Goal: Transaction & Acquisition: Purchase product/service

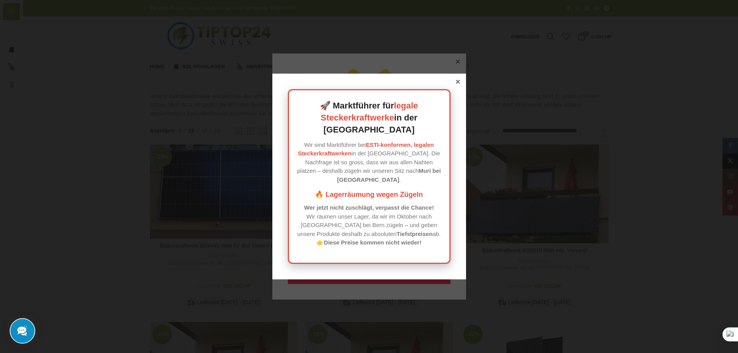
click at [455, 84] on icon at bounding box center [457, 82] width 4 height 4
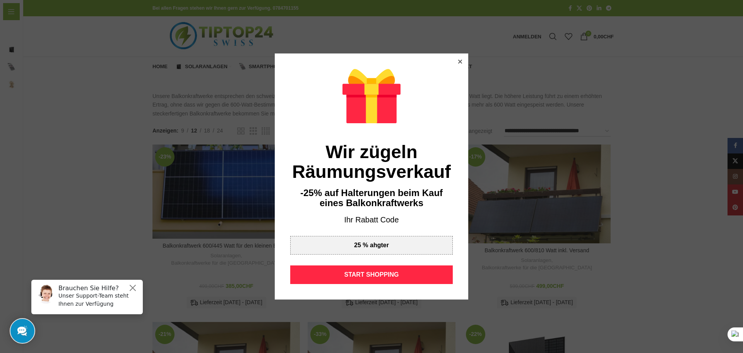
click at [458, 62] on icon at bounding box center [460, 62] width 4 height 4
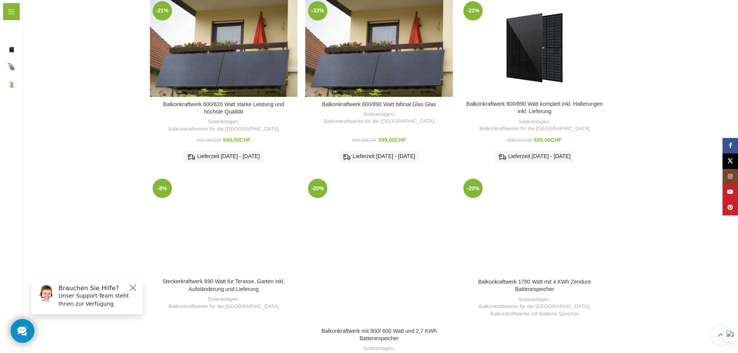
scroll to position [348, 0]
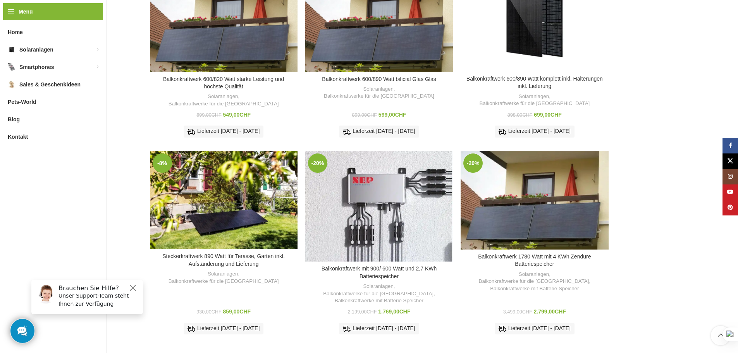
click at [389, 189] on div "Balkonkraftwerk mit 900/ 600 Watt und 2,7 KWh Batteriespeicher" at bounding box center [397, 206] width 37 height 111
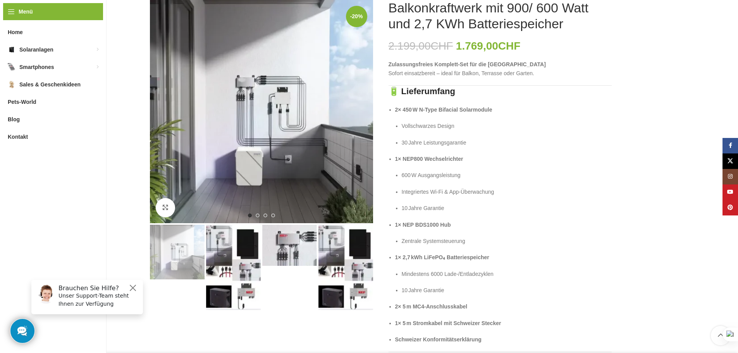
scroll to position [77, 0]
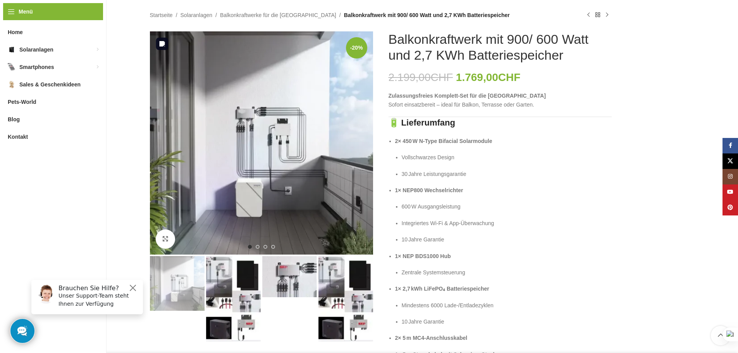
click at [365, 141] on div "Next slide" at bounding box center [374, 142] width 19 height 19
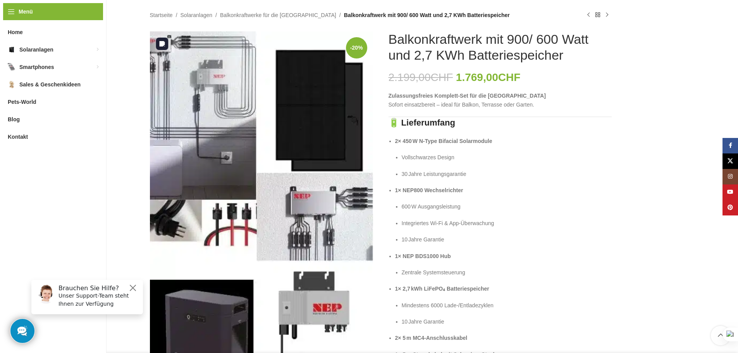
click at [361, 140] on img "2 / 4" at bounding box center [261, 205] width 223 height 348
